Goal: Check status: Check status

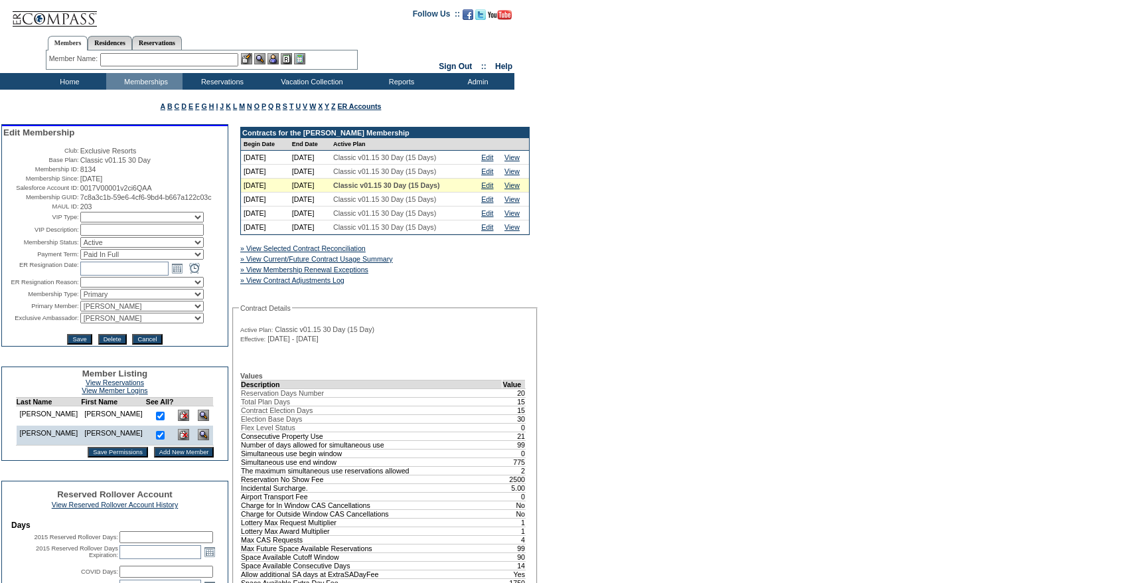
click at [138, 57] on input "text" at bounding box center [169, 59] width 138 height 13
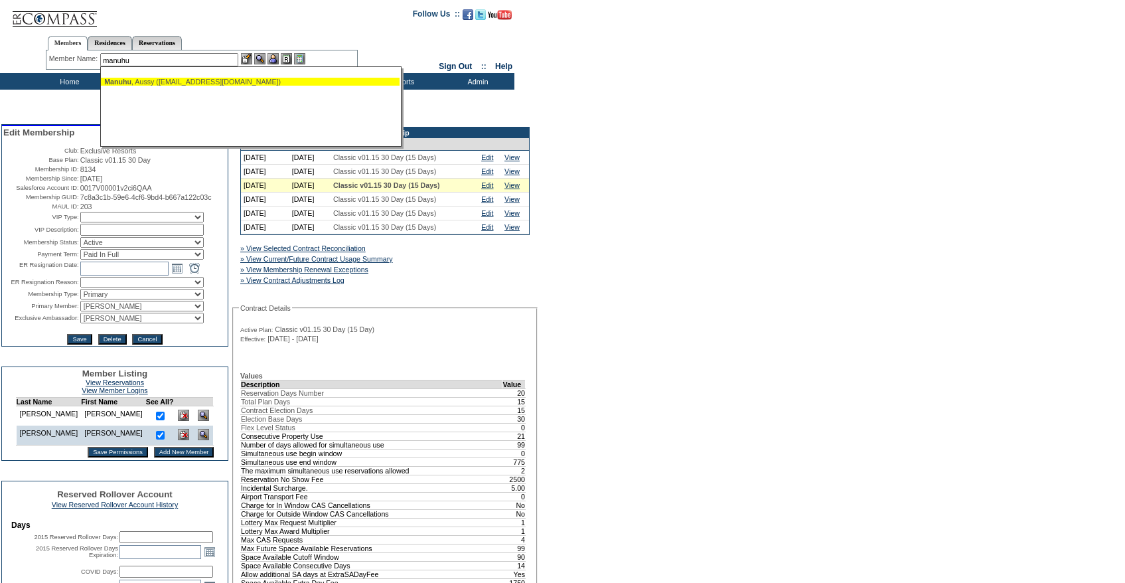
click at [125, 84] on span "Manuhu" at bounding box center [117, 82] width 27 height 8
type input "[PERSON_NAME] ([EMAIL_ADDRESS][DOMAIN_NAME])"
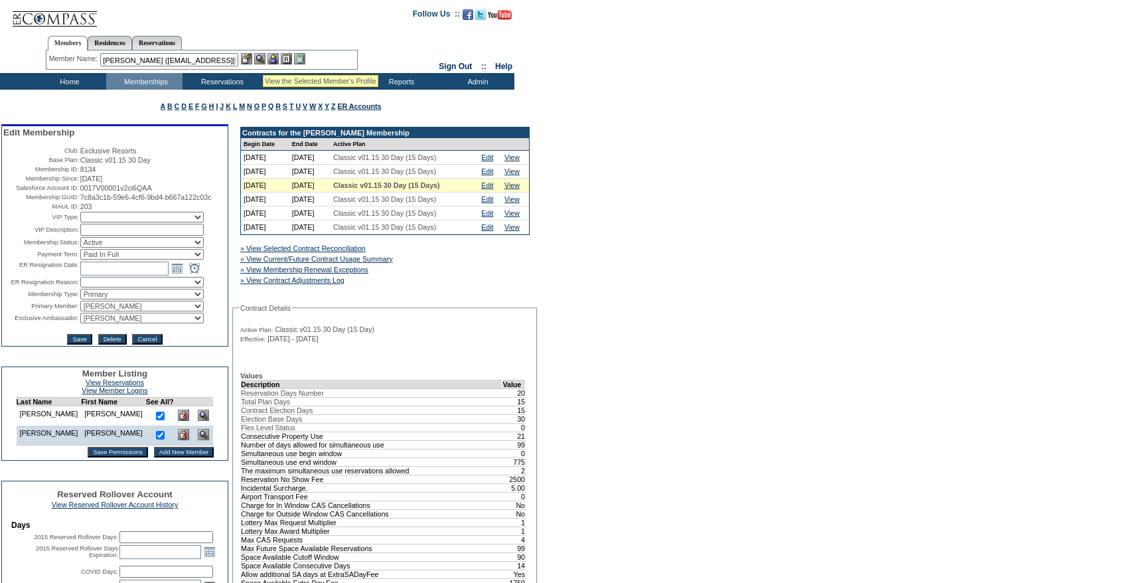
click at [276, 58] on img at bounding box center [272, 58] width 11 height 11
click at [252, 56] on img at bounding box center [246, 58] width 11 height 11
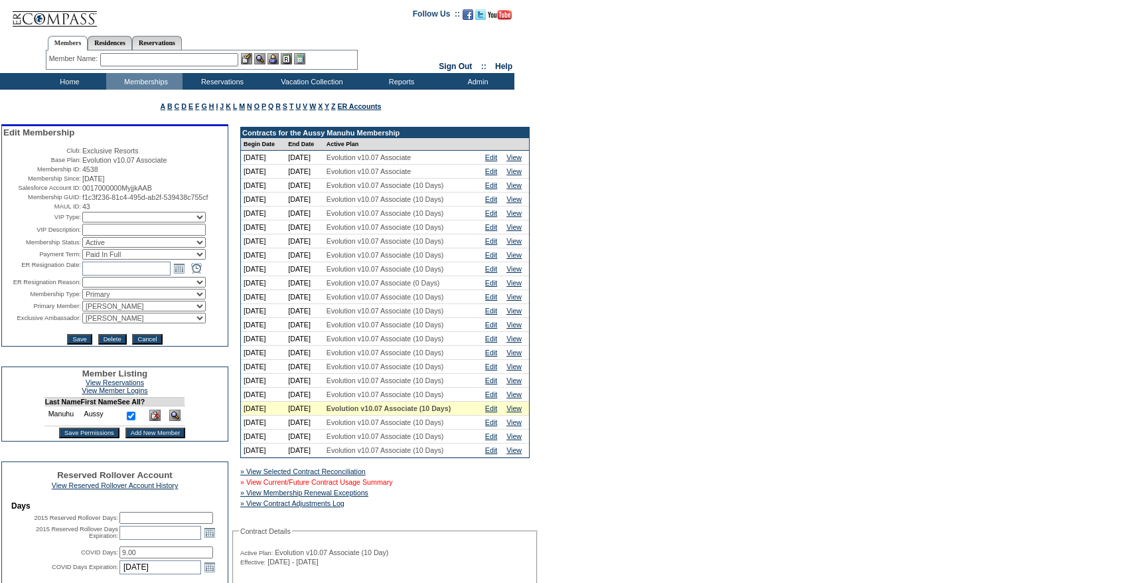
click at [393, 486] on link "» View Current/Future Contract Usage Summary" at bounding box center [316, 482] width 153 height 8
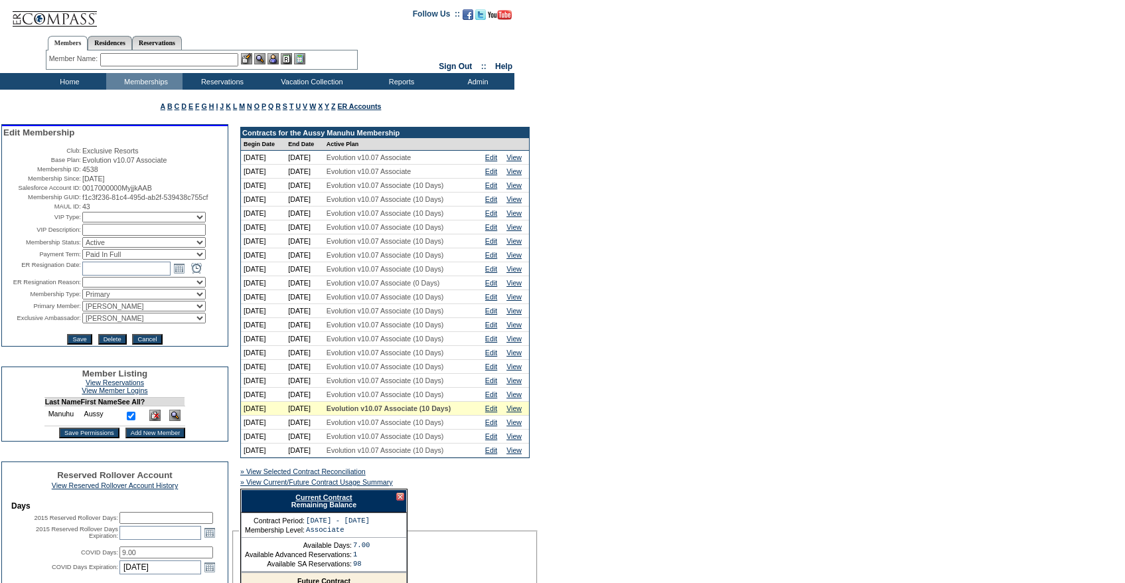
click at [337, 501] on link "Current Contract" at bounding box center [323, 497] width 56 height 8
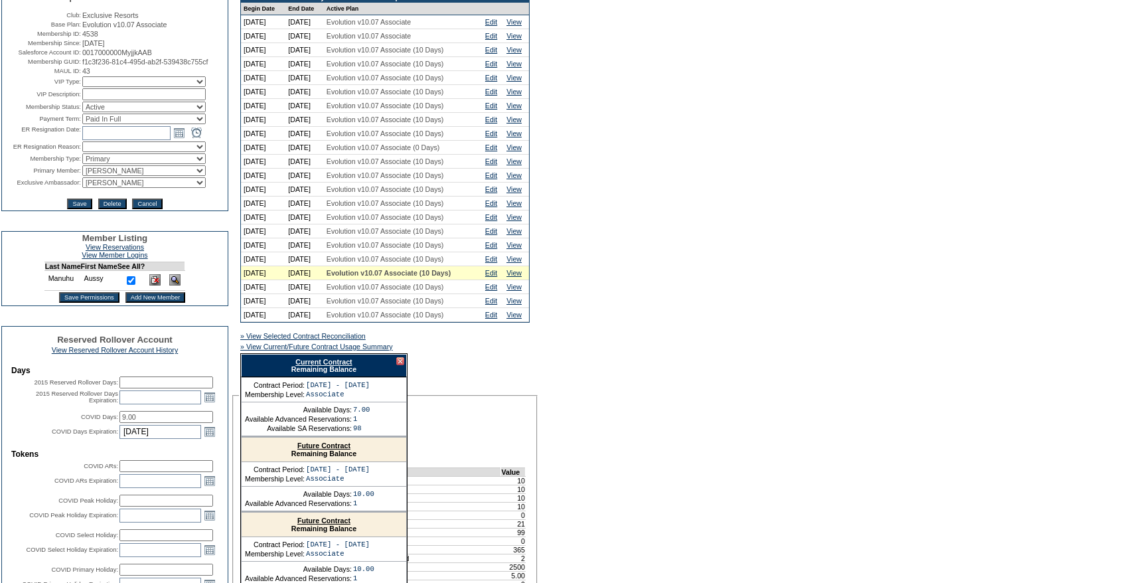
scroll to position [155, 0]
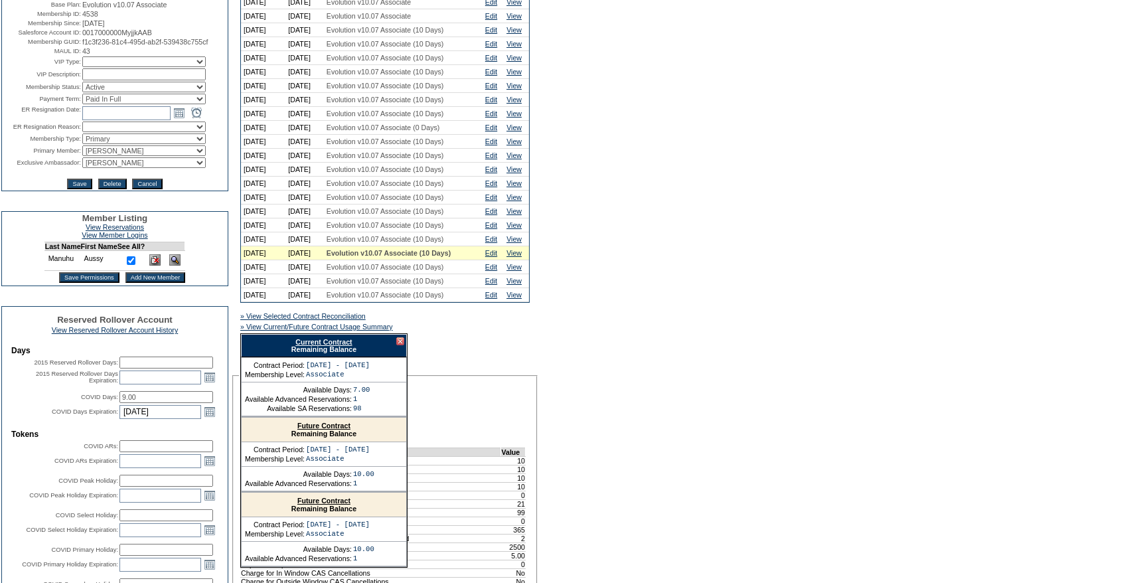
click at [403, 345] on div at bounding box center [400, 341] width 8 height 8
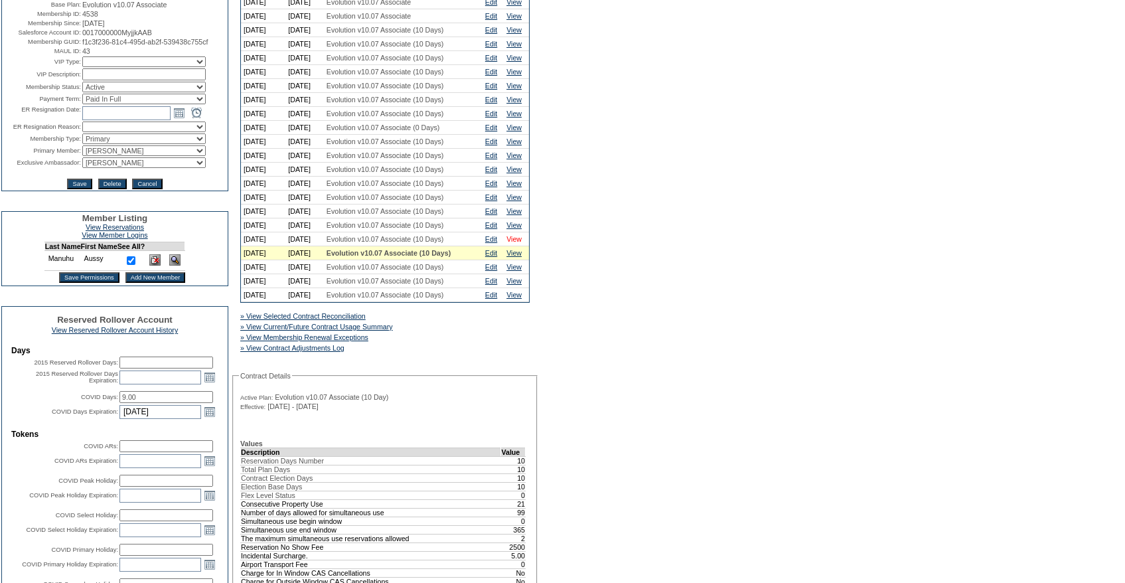
click at [515, 243] on link "View" at bounding box center [513, 239] width 15 height 8
